Goal: Task Accomplishment & Management: Use online tool/utility

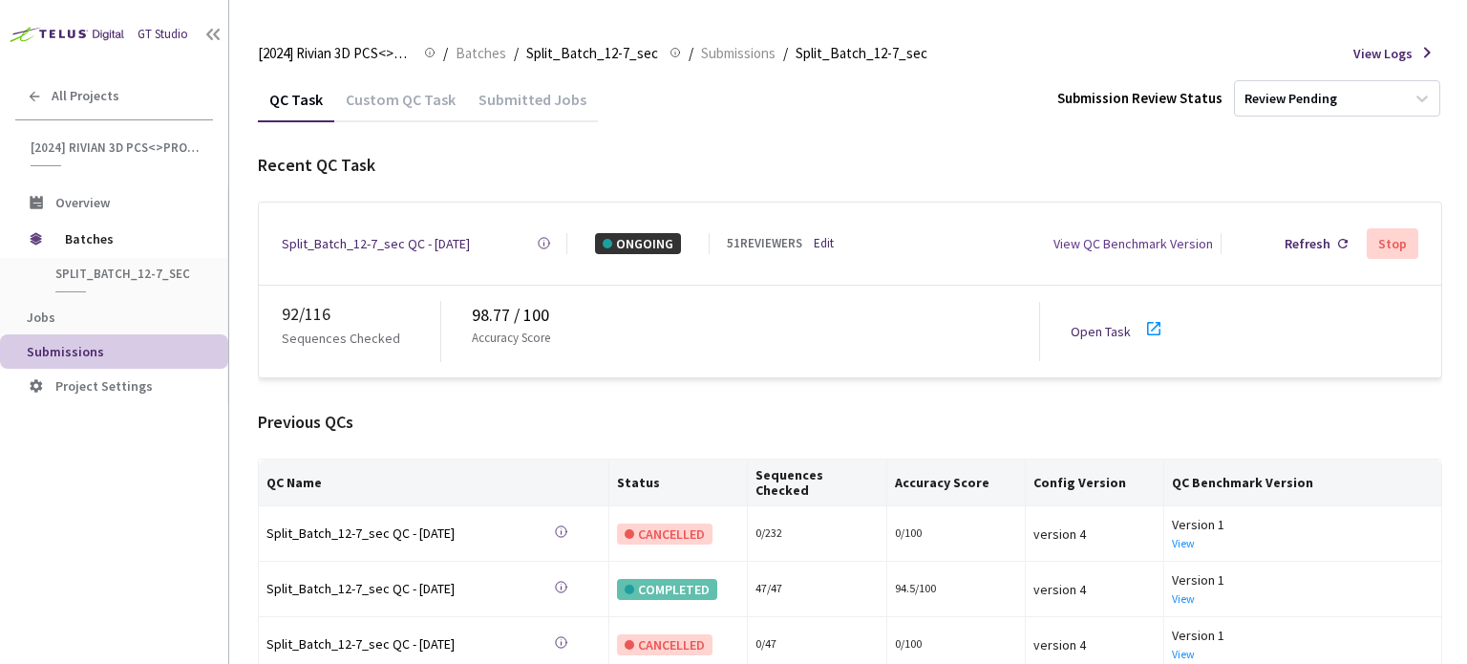
click at [1154, 322] on icon at bounding box center [1153, 328] width 13 height 13
click at [1444, 16] on main "[2024] Rivian 3D PCS<>Production [2024] Rivian 3D PCS<>Production / Batches / S…" at bounding box center [848, 332] width 1238 height 664
click at [924, 118] on div "QC Task Custom QC Task Submitted Jobs Submission Review Status Review Pending" at bounding box center [850, 98] width 1185 height 45
